Goal: Task Accomplishment & Management: Complete application form

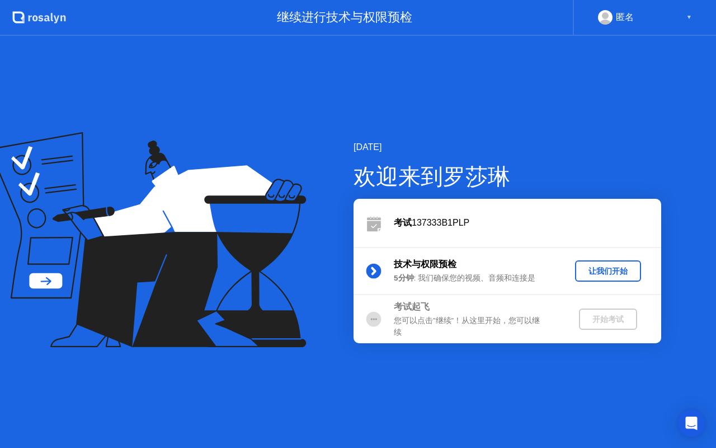
click at [608, 274] on div "让我们开始" at bounding box center [608, 271] width 57 height 11
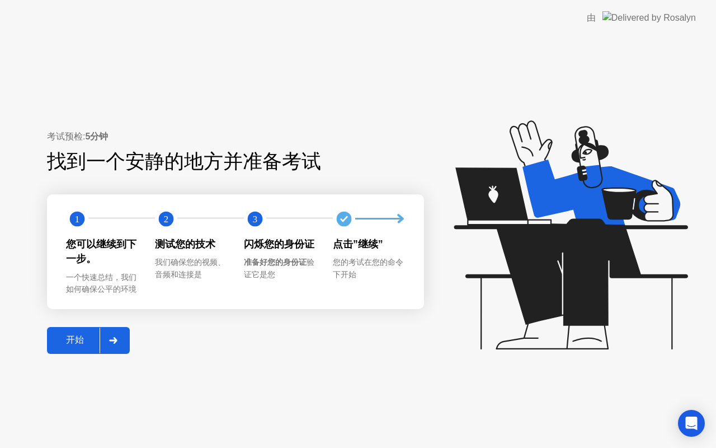
click at [70, 342] on div "开始" at bounding box center [74, 340] width 49 height 12
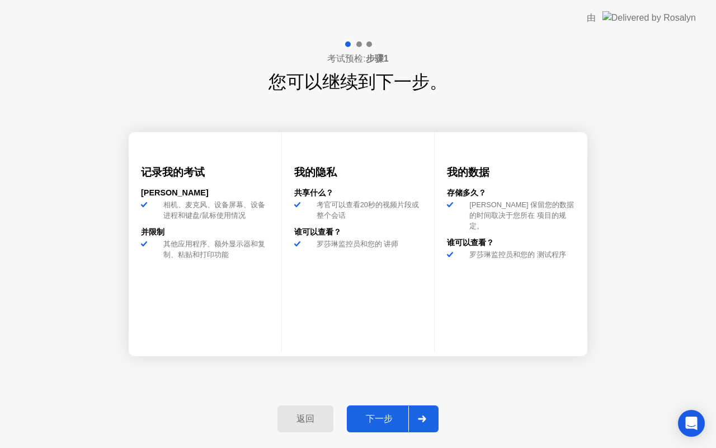
click at [388, 416] on div "下一步" at bounding box center [379, 419] width 58 height 12
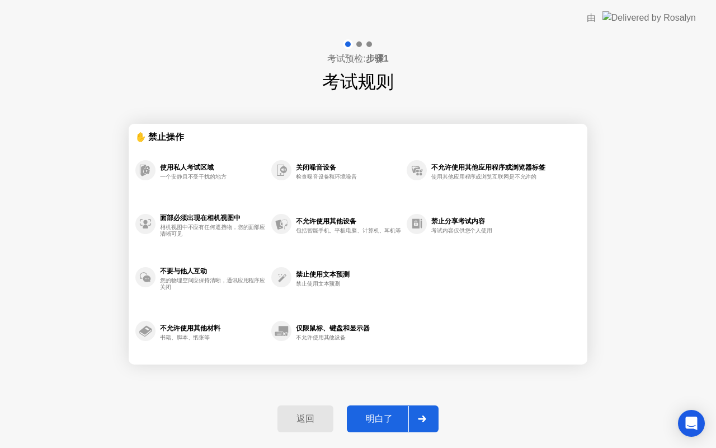
click at [382, 416] on div "明白了" at bounding box center [379, 419] width 58 height 12
select select "**********"
select select "*******"
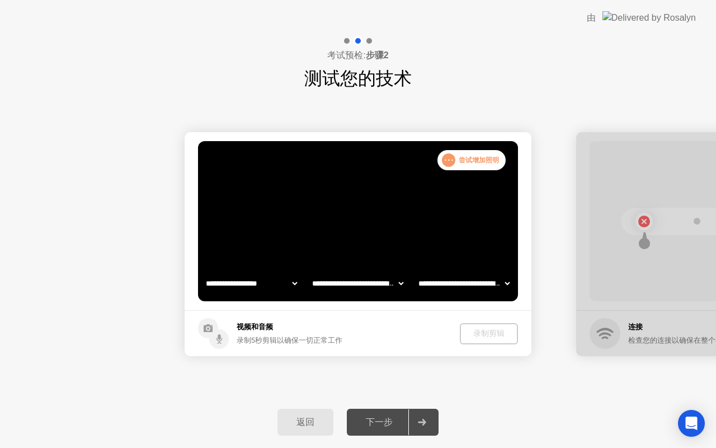
click at [481, 333] on div "录制剪辑" at bounding box center [488, 333] width 49 height 11
click at [213, 334] on circle at bounding box center [219, 339] width 20 height 20
click at [381, 423] on div "下一步" at bounding box center [379, 422] width 58 height 12
click at [378, 421] on div "下一步" at bounding box center [379, 422] width 58 height 12
drag, startPoint x: 461, startPoint y: 162, endPoint x: 462, endPoint y: 155, distance: 6.8
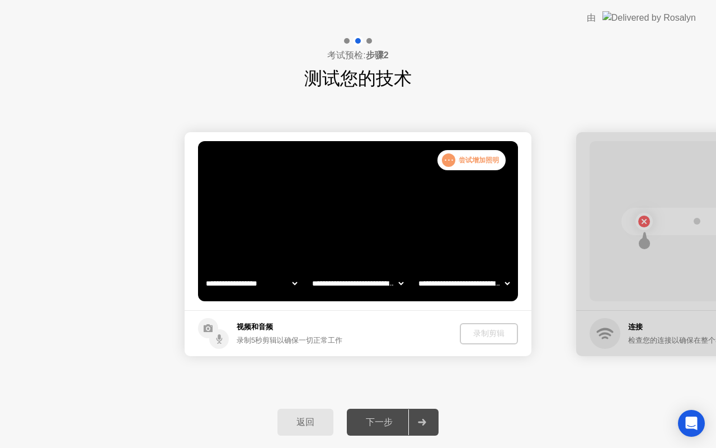
click at [462, 159] on div ". . . 尝试增加照明" at bounding box center [471, 160] width 68 height 20
click at [356, 420] on div "下一步" at bounding box center [379, 422] width 58 height 12
click at [450, 164] on div ". . ." at bounding box center [448, 159] width 13 height 13
click at [496, 333] on div "录制剪辑" at bounding box center [489, 333] width 49 height 11
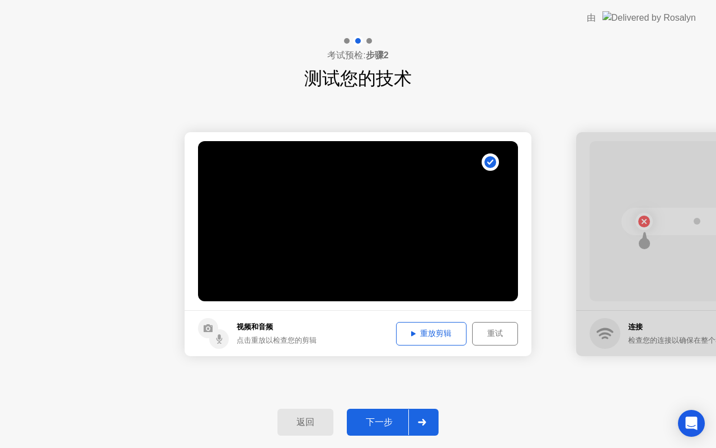
click at [493, 335] on div "重试" at bounding box center [495, 333] width 38 height 11
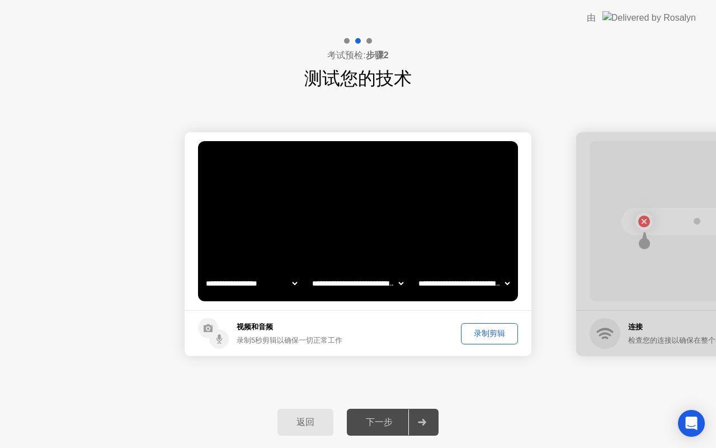
click at [488, 329] on div "录制剪辑" at bounding box center [489, 333] width 49 height 11
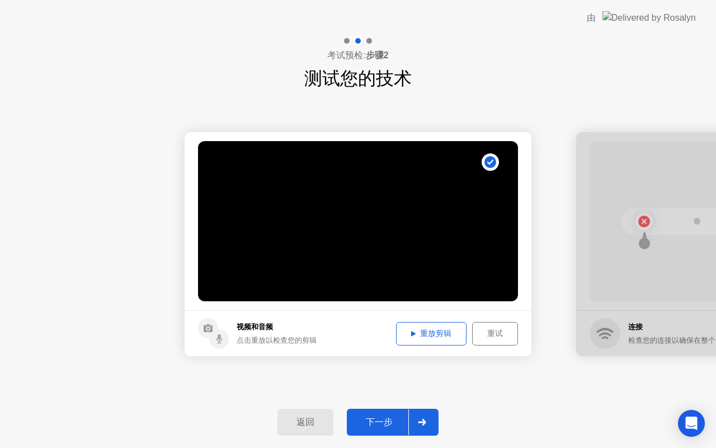
click at [432, 336] on div "重放剪辑" at bounding box center [431, 333] width 63 height 11
click at [388, 416] on div "下一步" at bounding box center [379, 422] width 58 height 12
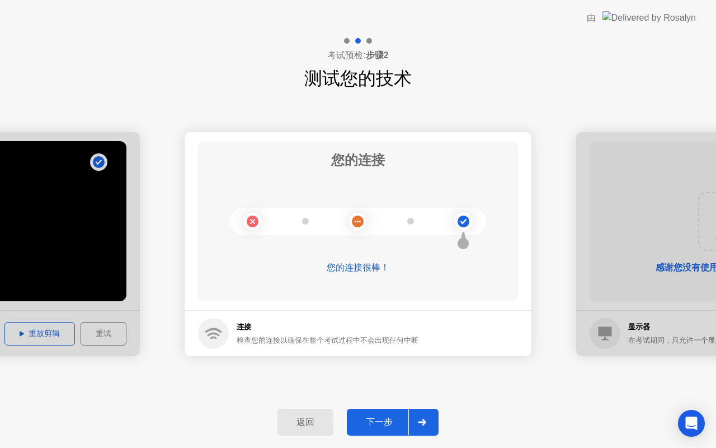
click at [383, 423] on div "下一步" at bounding box center [379, 422] width 58 height 12
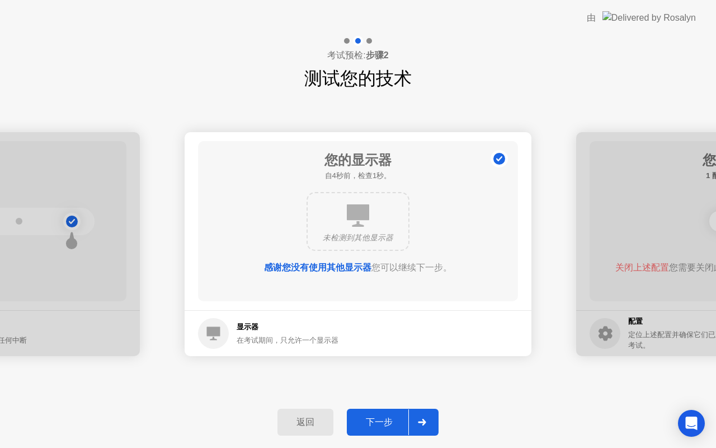
click at [383, 423] on div "下一步" at bounding box center [379, 422] width 58 height 12
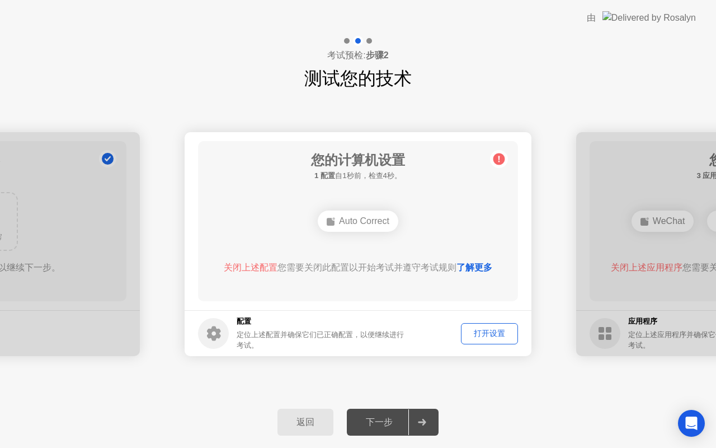
click at [488, 335] on div "打开设置" at bounding box center [489, 333] width 49 height 11
click at [374, 218] on div "Auto Correct" at bounding box center [358, 220] width 81 height 21
click at [379, 223] on div "Auto Correct" at bounding box center [358, 220] width 81 height 21
click at [482, 334] on div "打开设置" at bounding box center [489, 333] width 49 height 11
click at [483, 333] on div "打开设置" at bounding box center [489, 333] width 49 height 11
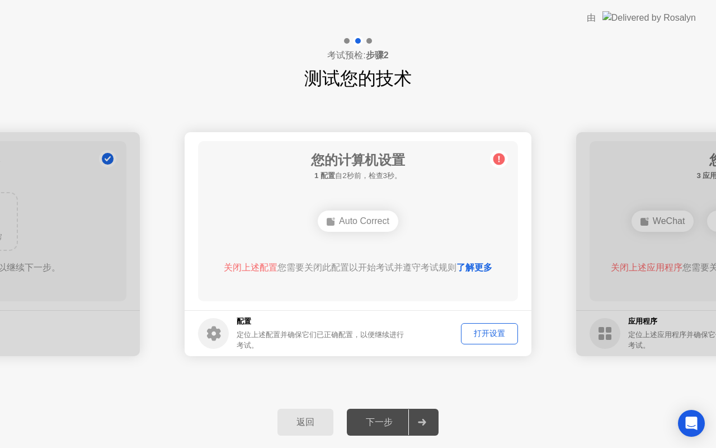
click at [473, 270] on link "了解更多" at bounding box center [474, 267] width 36 height 10
click at [489, 332] on div "打开设置" at bounding box center [489, 333] width 49 height 11
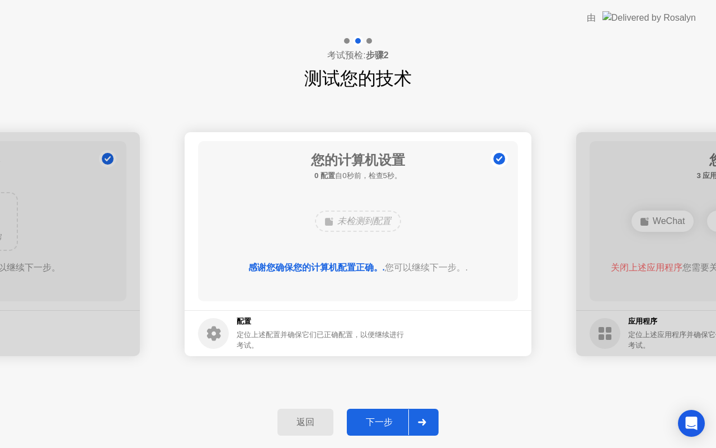
click at [392, 424] on div "下一步" at bounding box center [379, 422] width 58 height 12
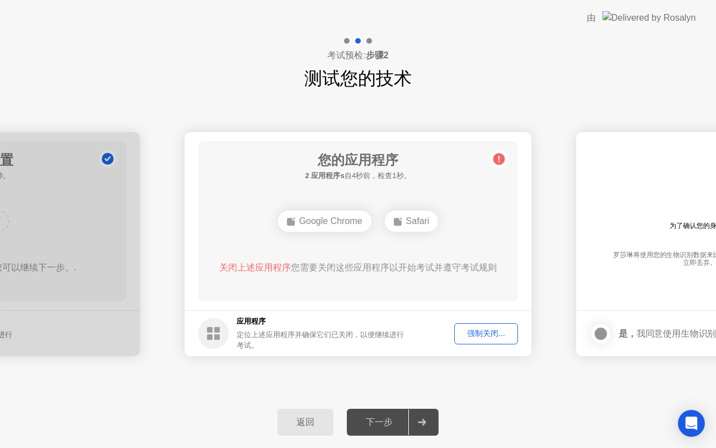
click at [492, 335] on div "强制关闭..." at bounding box center [486, 333] width 56 height 11
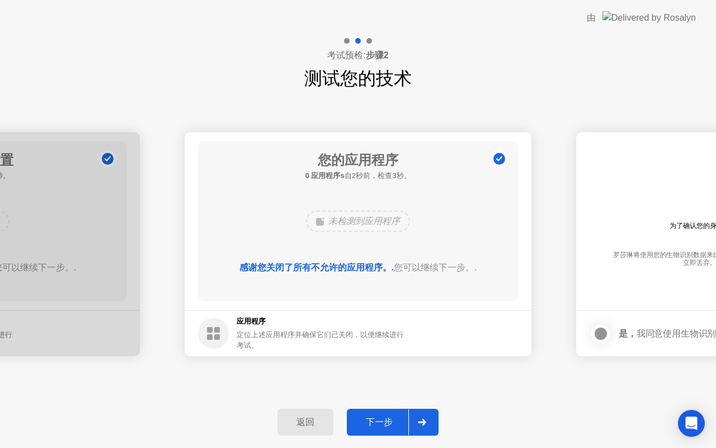
click at [380, 428] on button "下一步" at bounding box center [393, 421] width 92 height 27
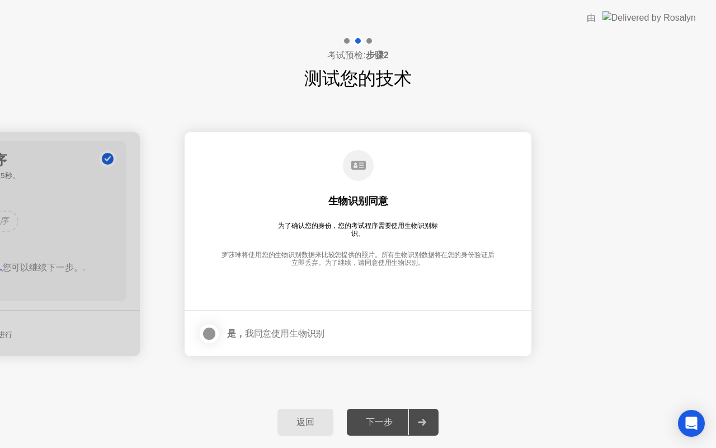
click at [206, 332] on div at bounding box center [209, 333] width 13 height 13
click at [389, 417] on div "下一步" at bounding box center [379, 422] width 58 height 12
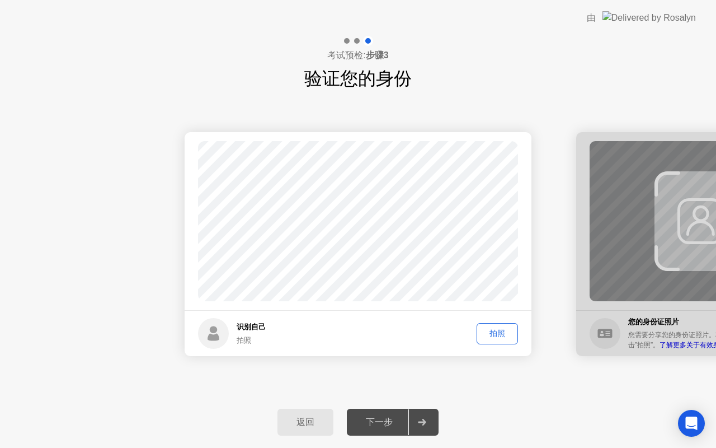
click at [496, 338] on div "拍照" at bounding box center [498, 333] width 34 height 11
click at [377, 427] on div "下一步" at bounding box center [379, 422] width 58 height 12
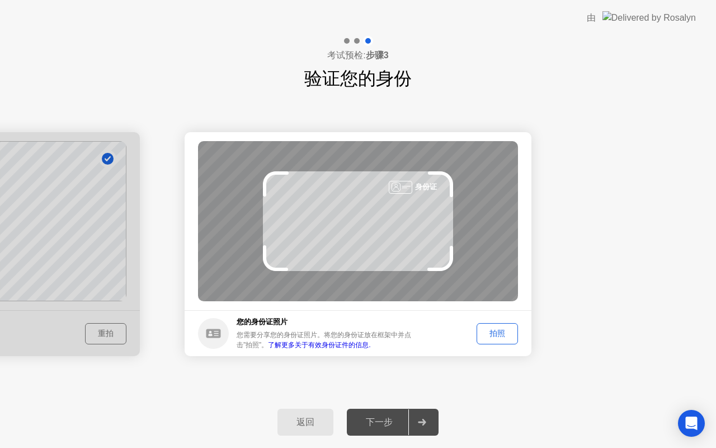
click at [499, 335] on div "拍照" at bounding box center [498, 333] width 34 height 11
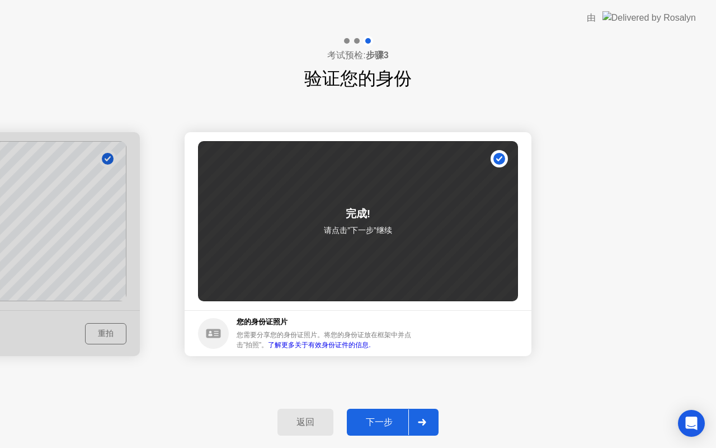
click at [388, 424] on div "下一步" at bounding box center [379, 422] width 58 height 12
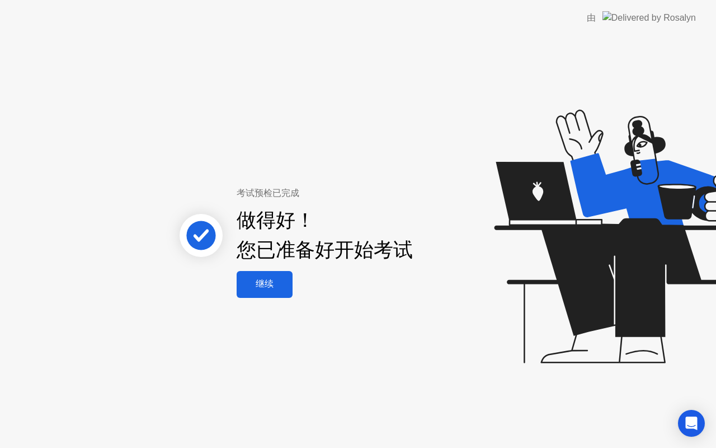
click at [279, 288] on div "继续" at bounding box center [264, 284] width 49 height 12
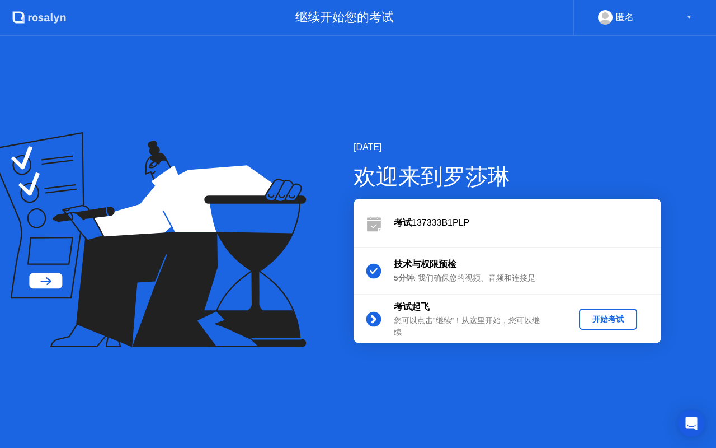
click at [606, 317] on div "开始考试" at bounding box center [607, 319] width 49 height 11
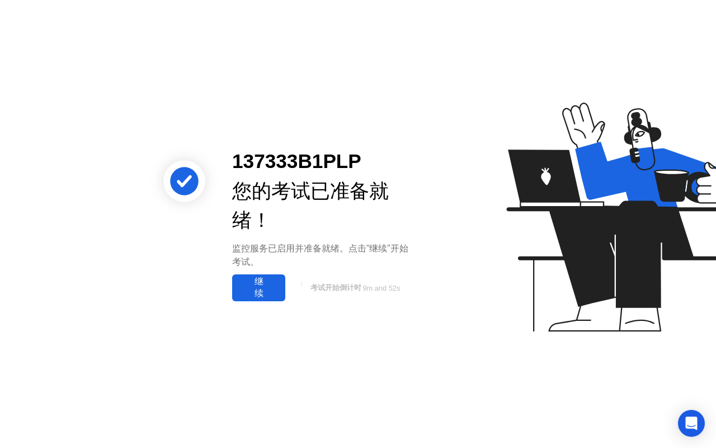
click at [269, 292] on div "继续" at bounding box center [259, 287] width 46 height 23
